Goal: Find specific page/section: Find specific page/section

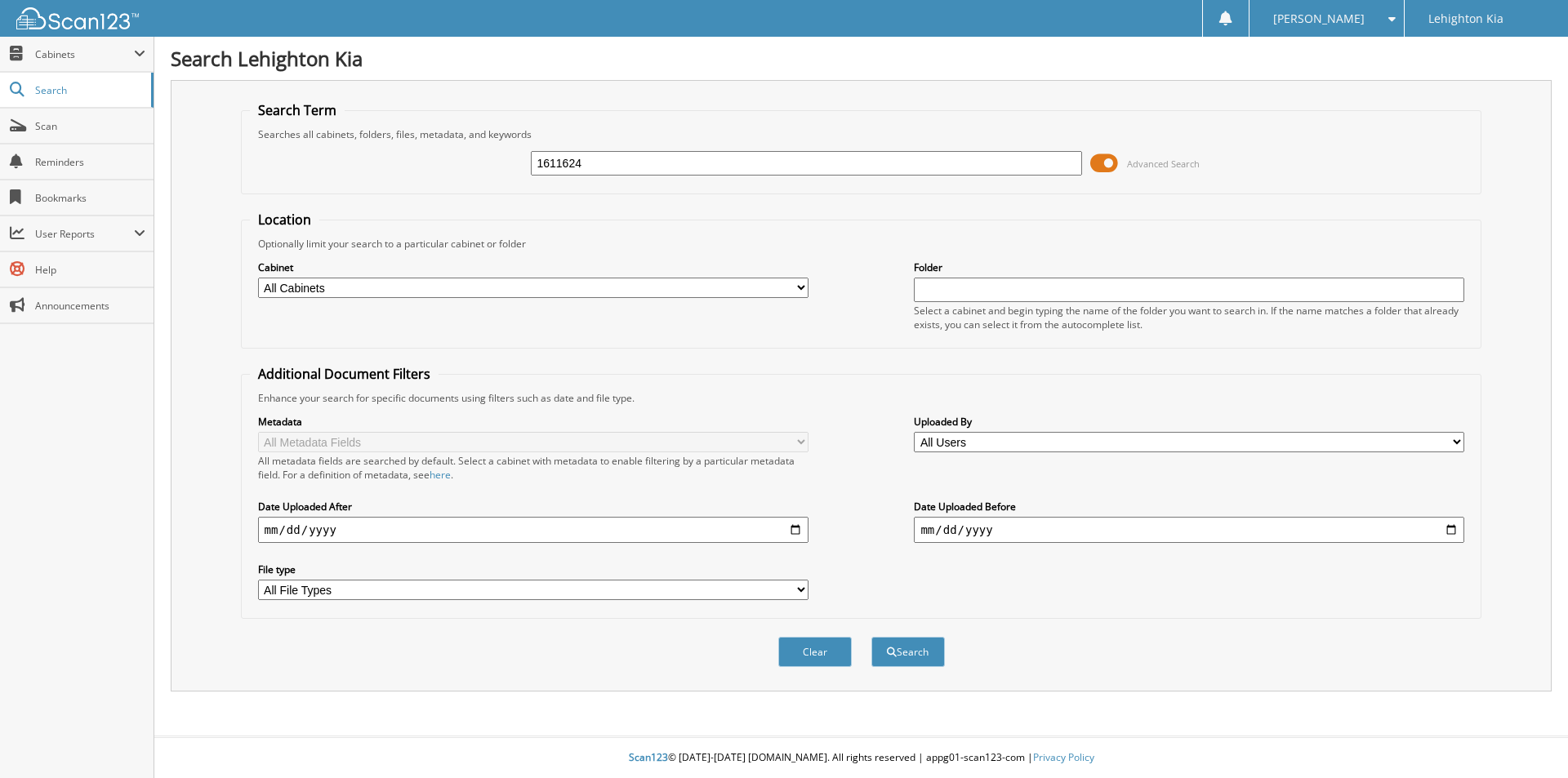
type input "1611624"
click at [871, 637] on button "Search" at bounding box center [908, 652] width 73 height 30
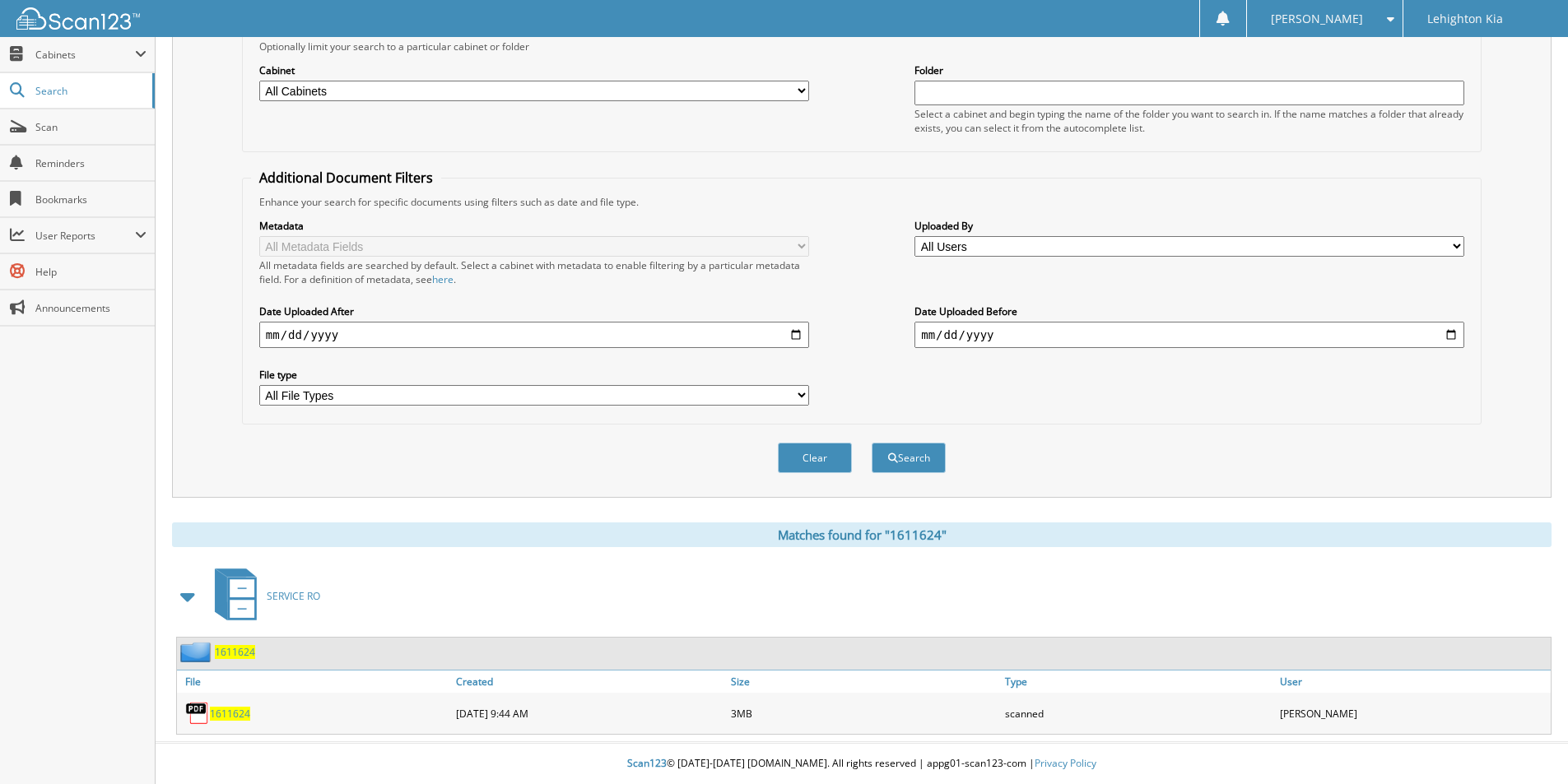
scroll to position [200, 0]
click at [225, 707] on span "1611624" at bounding box center [230, 713] width 41 height 14
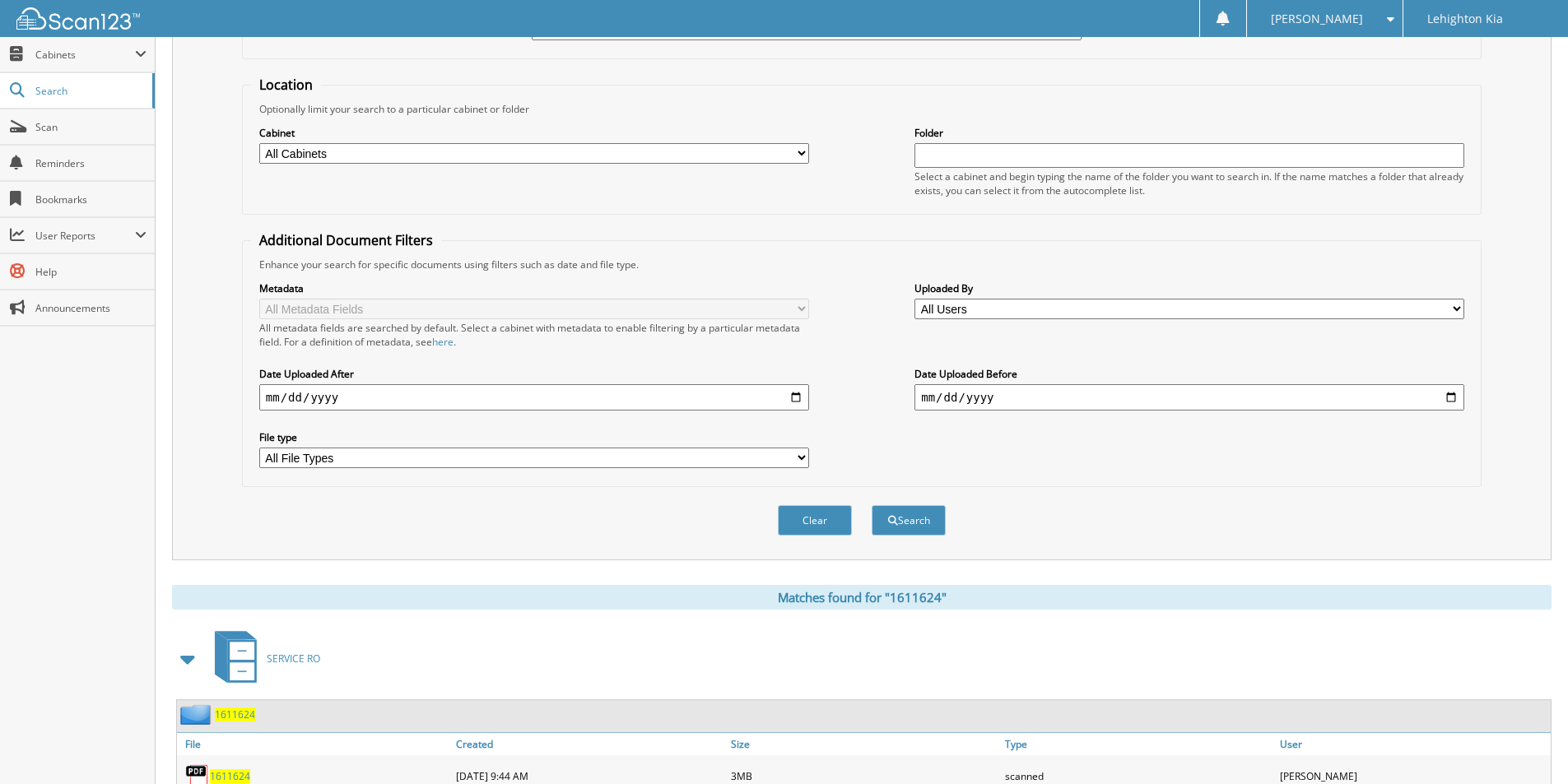
scroll to position [0, 0]
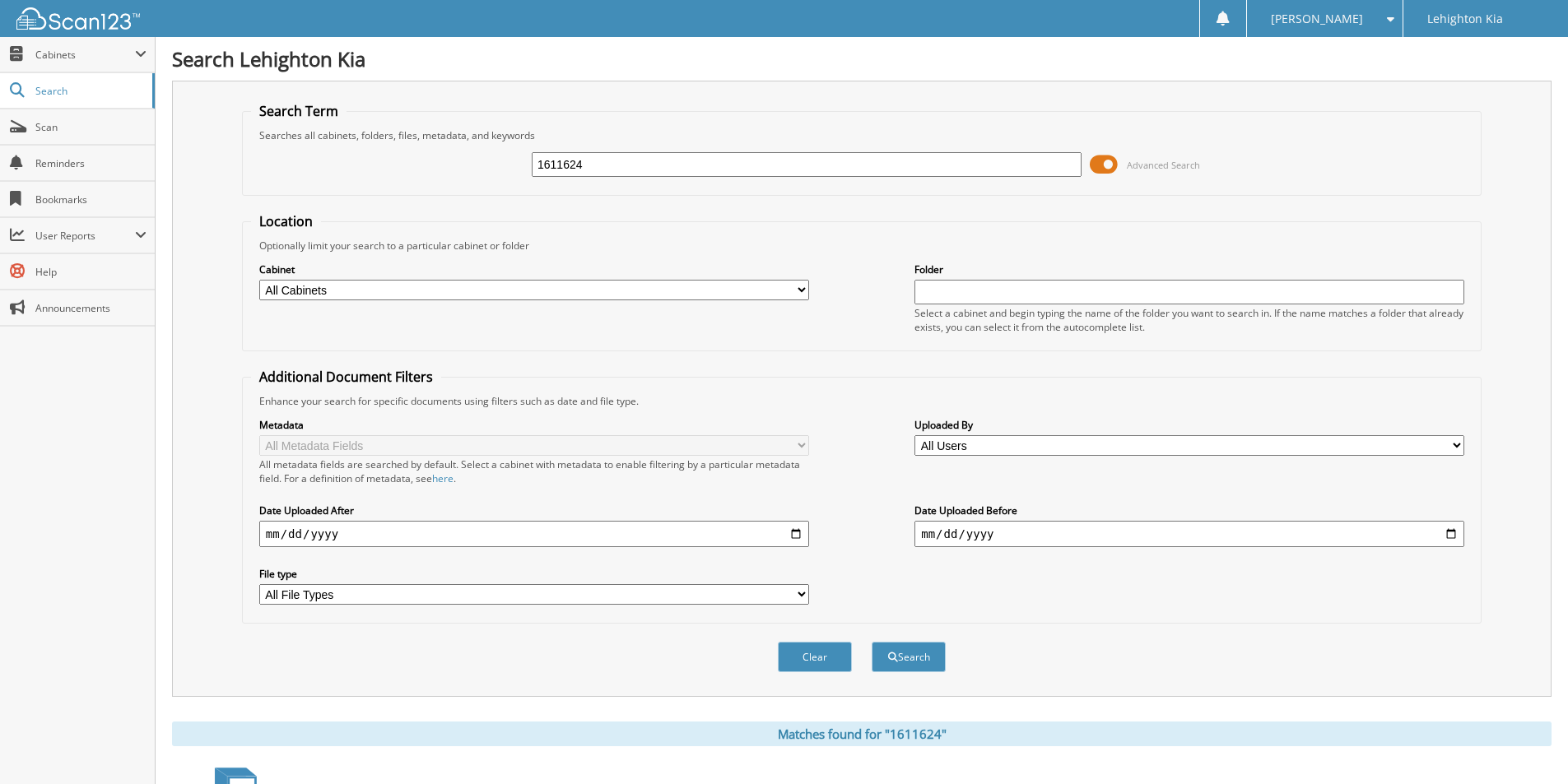
click at [694, 163] on input "1611624" at bounding box center [807, 164] width 550 height 25
type input "1611761"
click at [872, 642] on button "Search" at bounding box center [909, 657] width 74 height 30
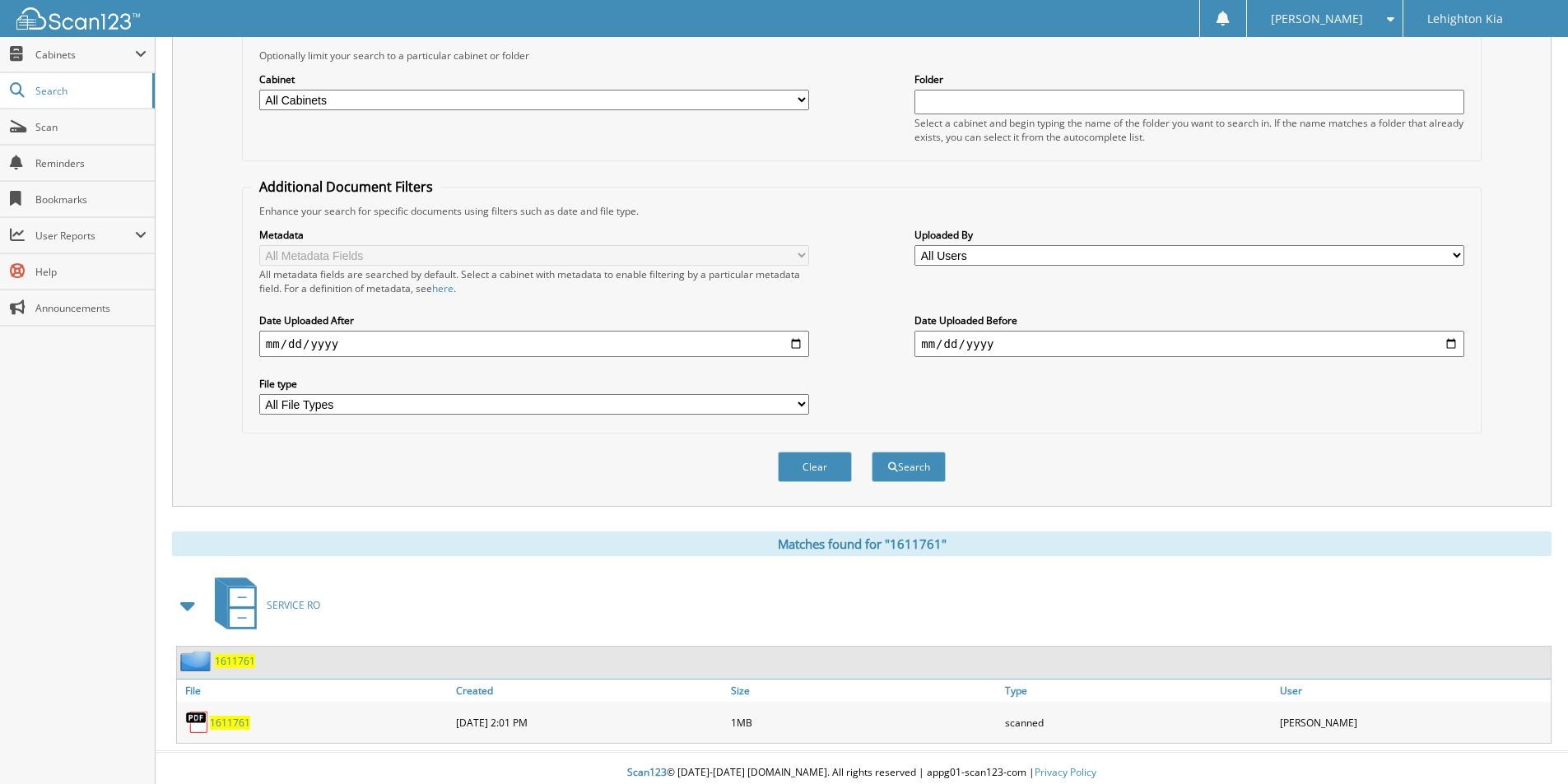
scroll to position [200, 0]
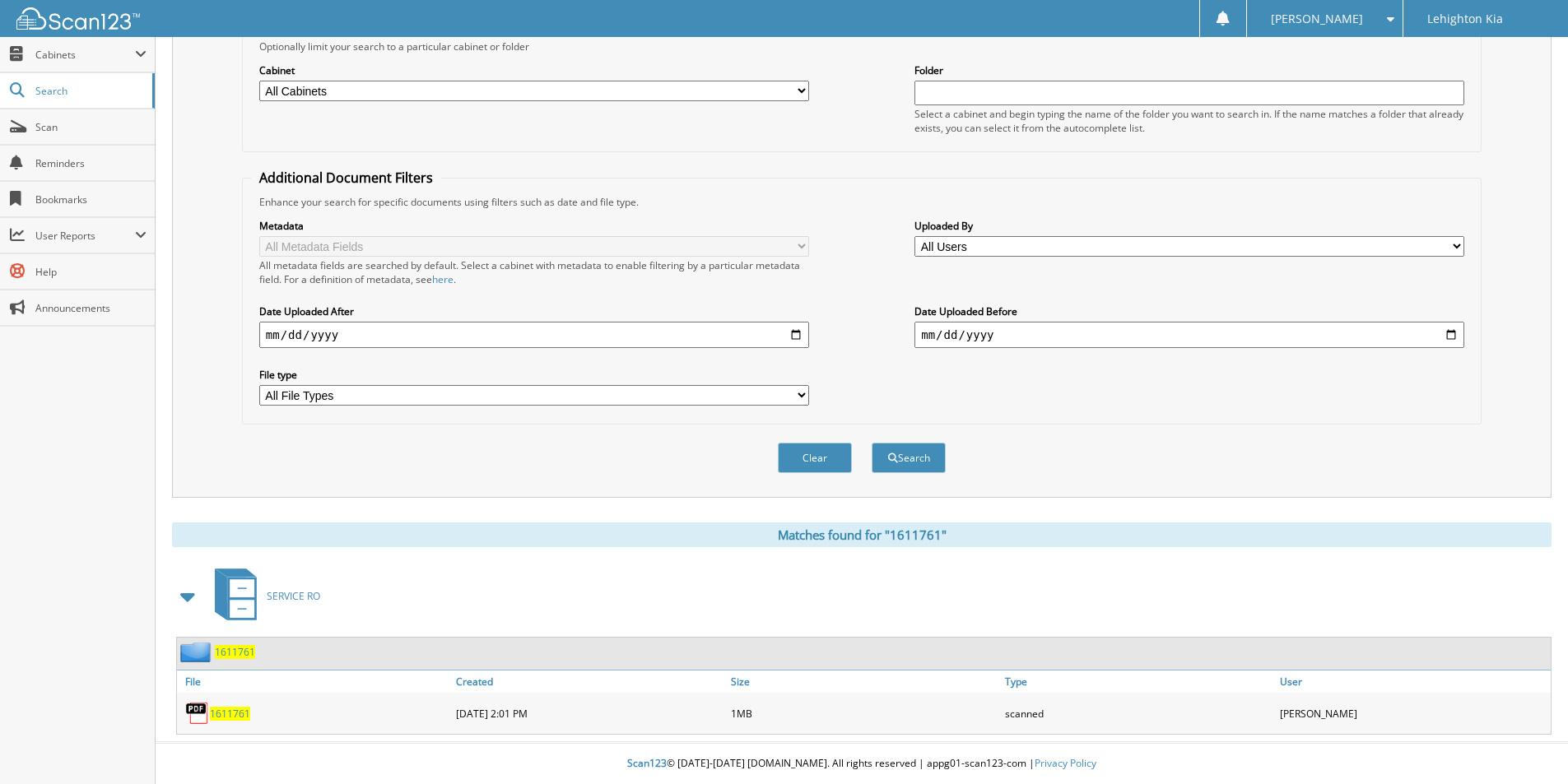
click at [235, 713] on span "1611761" at bounding box center [230, 713] width 41 height 14
